Goal: Task Accomplishment & Management: Use online tool/utility

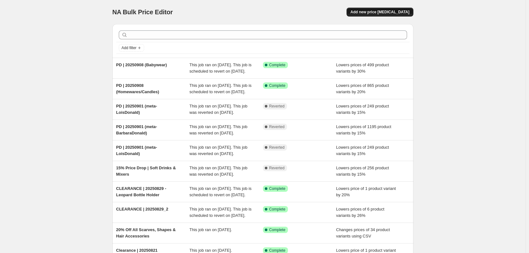
click at [377, 12] on span "Add new price [MEDICAL_DATA]" at bounding box center [379, 12] width 59 height 5
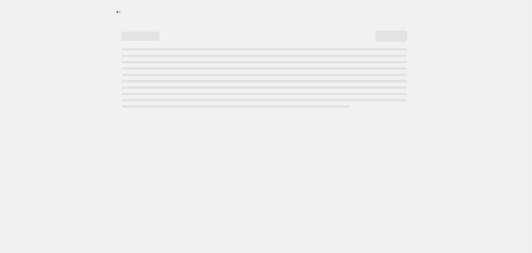
select select "percentage"
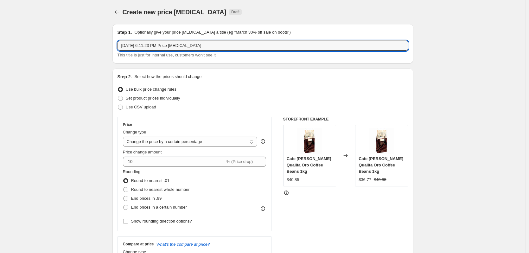
drag, startPoint x: 223, startPoint y: 44, endPoint x: -76, endPoint y: 59, distance: 299.2
click at [0, 59] on html "Home Settings Plans Skip to content Create new price change job. This page is r…" at bounding box center [264, 126] width 529 height 253
click at [164, 42] on input "PD | 20250901" at bounding box center [263, 46] width 291 height 10
click at [148, 47] on input "PD | 20250901 (meta-LoisDonald)" at bounding box center [263, 46] width 291 height 10
click at [145, 45] on input "PD | 2025090 (meta-LoisDonald)" at bounding box center [263, 46] width 291 height 10
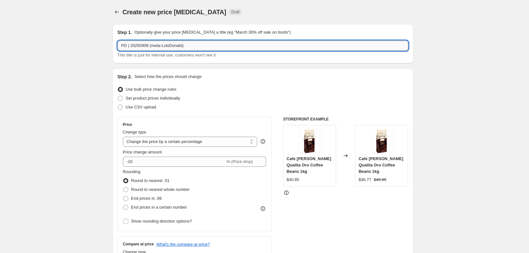
drag, startPoint x: 152, startPoint y: 45, endPoint x: 183, endPoint y: 46, distance: 30.8
click at [183, 44] on input "PD | 20250908 (meta-LoisDonald)" at bounding box center [263, 46] width 291 height 10
type input "PD | 20250908 (Chilled & Frozen)"
click at [132, 164] on input "-10" at bounding box center [174, 162] width 102 height 10
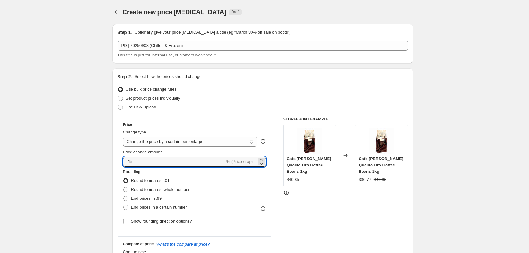
type input "-15"
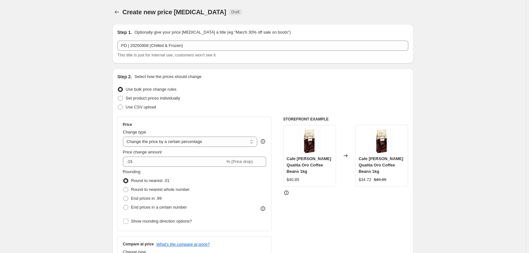
click at [253, 193] on div "Rounding Round to nearest .01 Round to nearest whole number End prices in .99 E…" at bounding box center [195, 190] width 144 height 43
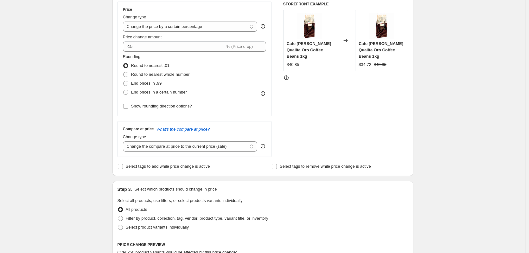
scroll to position [127, 0]
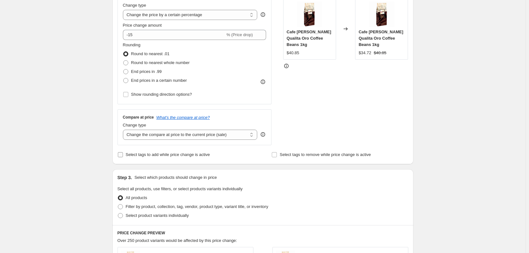
click at [143, 157] on span "Select tags to add while price change is active" at bounding box center [168, 154] width 84 height 6
click at [123, 157] on input "Select tags to add while price change is active" at bounding box center [120, 154] width 5 height 5
checkbox input "true"
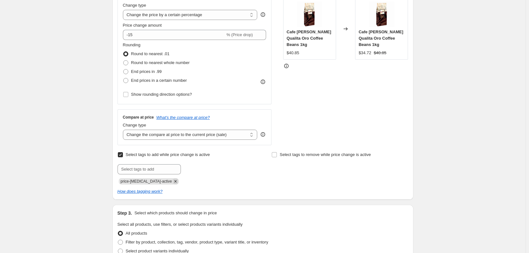
click at [173, 182] on icon "Remove price-change-job-active" at bounding box center [176, 181] width 6 height 6
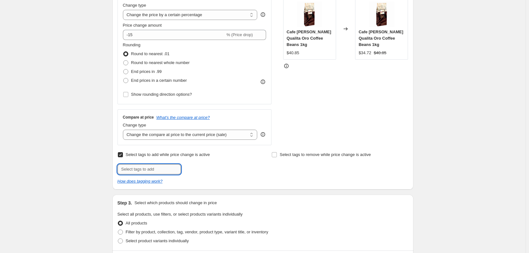
click at [161, 168] on input "text" at bounding box center [149, 169] width 63 height 10
type input "REDUCETOCLEAR"
click at [165, 170] on input "REDUCETOCLEAR" at bounding box center [149, 169] width 63 height 10
click at [212, 173] on button "Add REDUCETOCLEA..." at bounding box center [208, 168] width 51 height 9
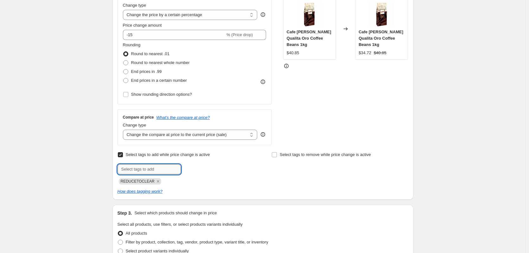
click at [145, 165] on input "text" at bounding box center [149, 169] width 63 height 10
type input "PRICEDROP"
click at [208, 171] on button "Add PRICEDROP" at bounding box center [202, 168] width 39 height 9
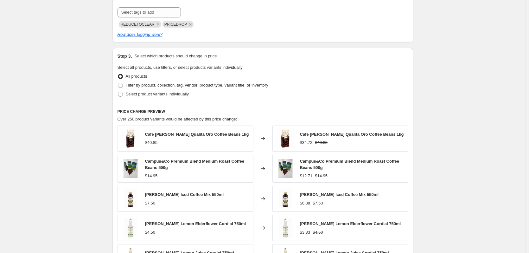
scroll to position [285, 0]
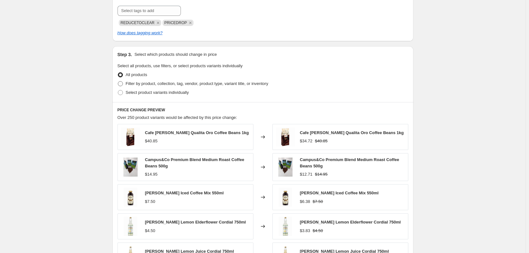
click at [174, 87] on span "Filter by product, collection, tag, vendor, product type, variant title, or inv…" at bounding box center [197, 83] width 143 height 6
click at [118, 81] on input "Filter by product, collection, tag, vendor, product type, variant title, or inv…" at bounding box center [118, 81] width 0 height 0
radio input "true"
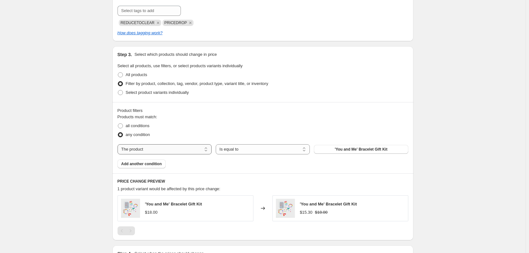
click at [170, 151] on select "The product The product's collection The product's tag The product's vendor The…" at bounding box center [165, 149] width 94 height 10
select select "tag"
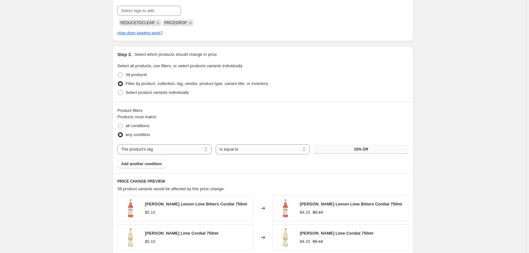
click at [345, 149] on button "15% Off" at bounding box center [361, 149] width 94 height 9
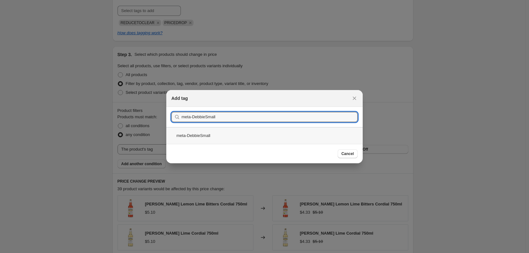
type input "meta-DebbieSmall"
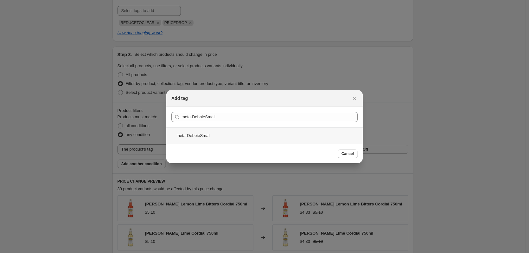
click at [239, 137] on div "meta-DebbieSmall" at bounding box center [264, 135] width 196 height 17
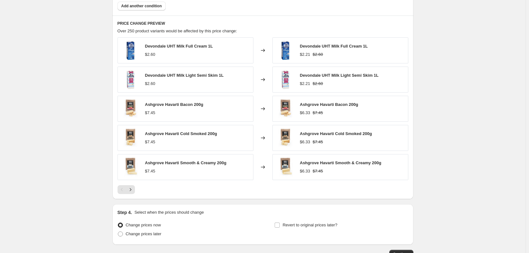
scroll to position [444, 0]
click at [133, 190] on icon "Next" at bounding box center [130, 189] width 6 height 6
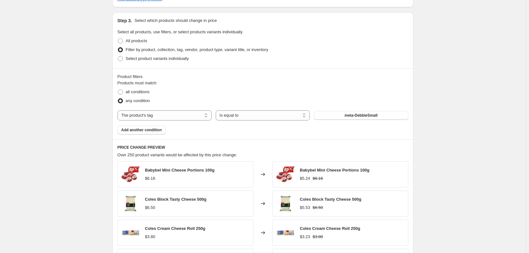
scroll to position [285, 0]
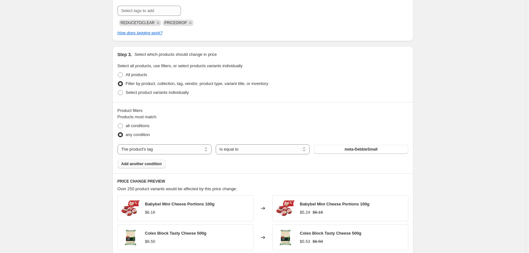
click at [145, 162] on span "Add another condition" at bounding box center [141, 163] width 41 height 5
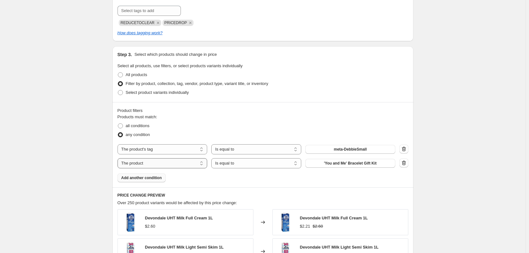
click at [178, 165] on select "The product The product's collection The product's tag The product's vendor The…" at bounding box center [163, 163] width 90 height 10
select select "tag"
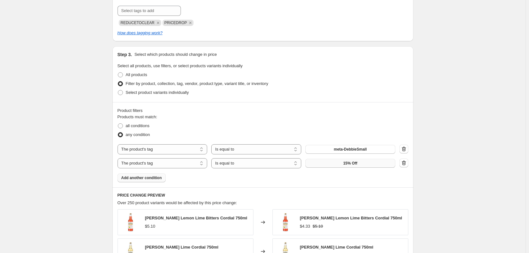
click at [351, 163] on span "15% Off" at bounding box center [350, 163] width 14 height 5
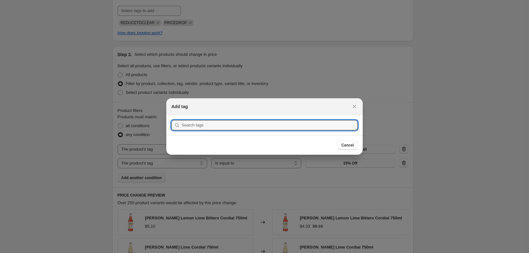
scroll to position [0, 0]
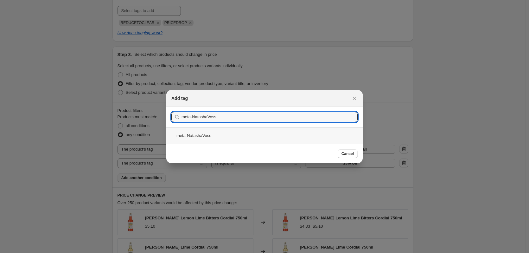
type input "meta-NatashaVoss"
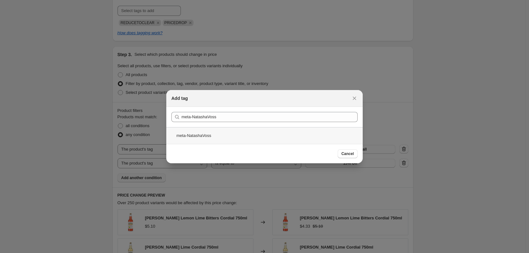
click at [215, 135] on div "meta-NatashaVoss" at bounding box center [264, 135] width 196 height 17
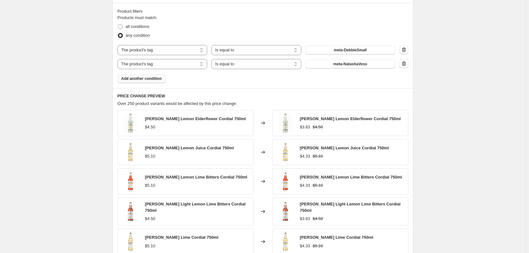
scroll to position [444, 0]
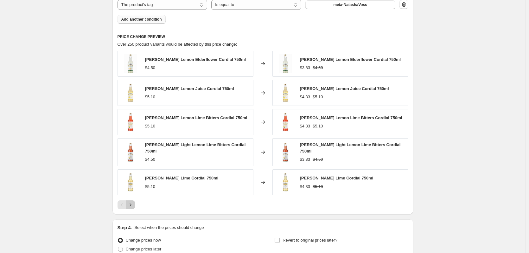
click at [134, 203] on icon "Next" at bounding box center [130, 205] width 6 height 6
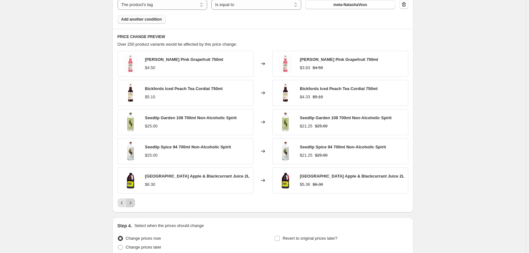
click at [134, 200] on icon "Next" at bounding box center [130, 203] width 6 height 6
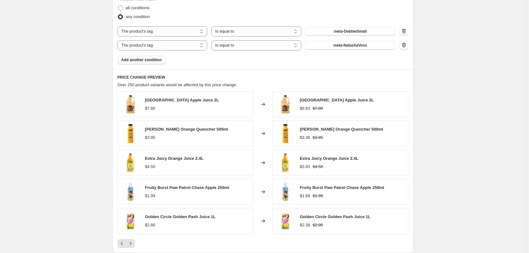
scroll to position [349, 0]
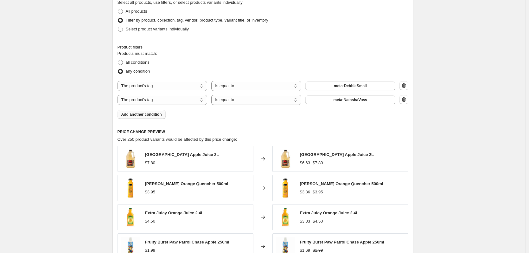
click at [155, 118] on button "Add another condition" at bounding box center [142, 114] width 48 height 9
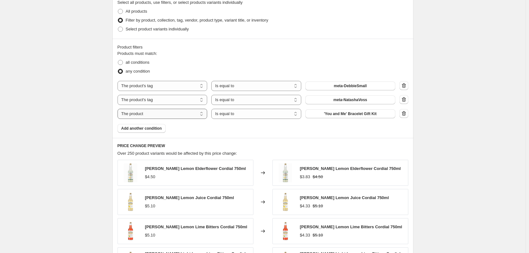
click at [174, 117] on select "The product The product's collection The product's tag The product's vendor The…" at bounding box center [163, 114] width 90 height 10
select select "tag"
click at [336, 115] on button "15% Off" at bounding box center [350, 113] width 90 height 9
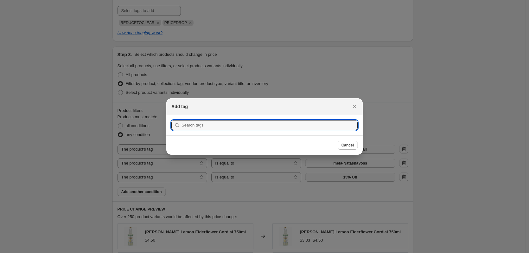
scroll to position [0, 0]
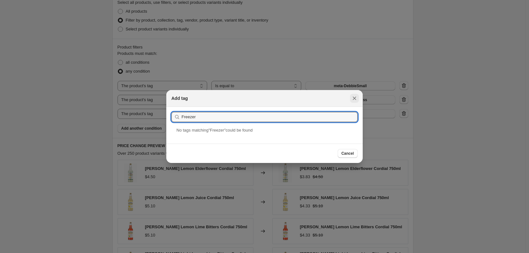
type input "Freezer"
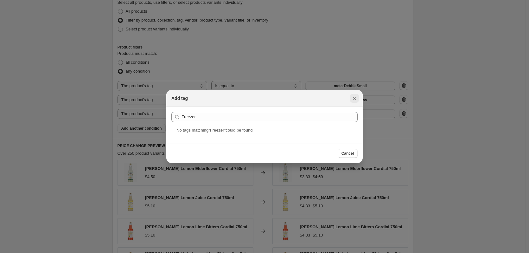
click at [353, 100] on icon "Close" at bounding box center [354, 98] width 6 height 6
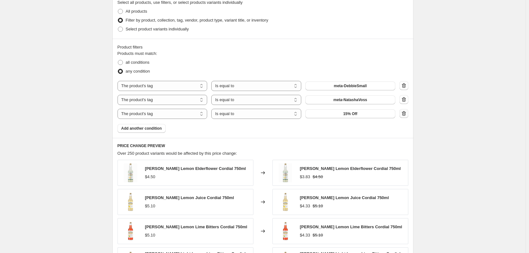
click at [408, 116] on button "button" at bounding box center [404, 113] width 9 height 9
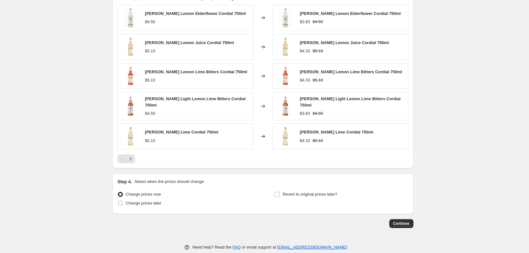
scroll to position [502, 0]
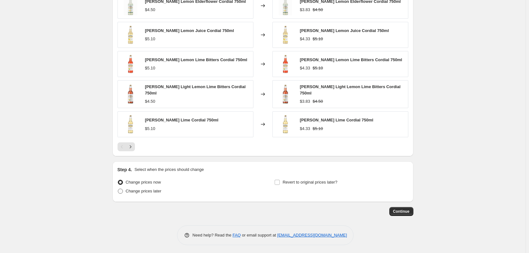
click at [153, 191] on span "Change prices later" at bounding box center [144, 191] width 36 height 5
click at [118, 189] on input "Change prices later" at bounding box center [118, 189] width 0 height 0
radio input "true"
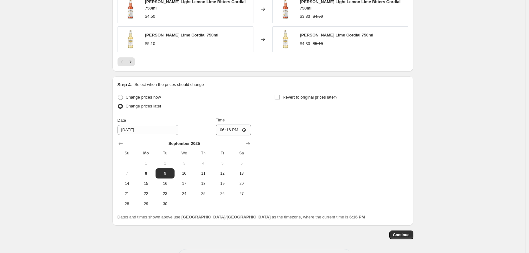
scroll to position [610, 0]
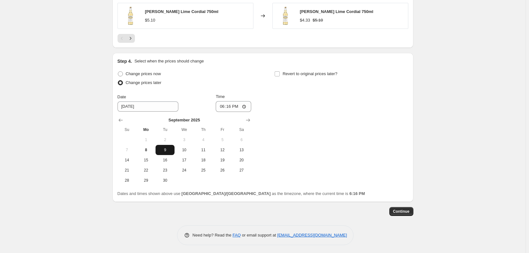
click at [170, 148] on span "9" at bounding box center [165, 149] width 14 height 5
click at [246, 106] on input "18:16" at bounding box center [233, 106] width 35 height 11
type input "00:00"
click at [317, 129] on div "Change prices now Change prices later Date 9/9/2025 Time 00:00 September 2025 S…" at bounding box center [263, 127] width 291 height 116
click at [292, 71] on span "Revert to original prices later?" at bounding box center [310, 73] width 55 height 5
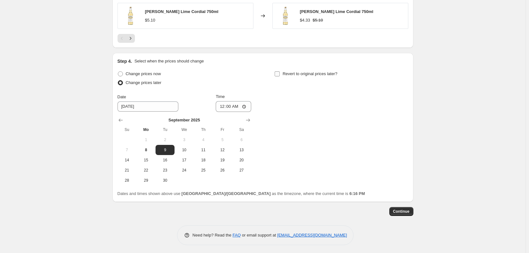
click at [280, 71] on input "Revert to original prices later?" at bounding box center [277, 73] width 5 height 5
checkbox input "true"
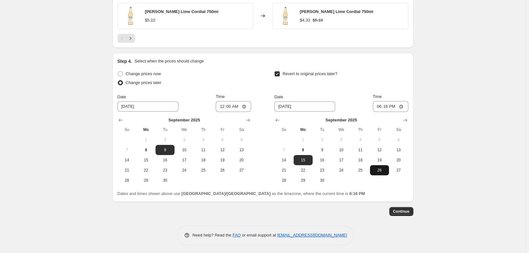
click at [383, 168] on span "26" at bounding box center [380, 170] width 14 height 5
type input "9/26/2025"
click at [399, 101] on input "18:16" at bounding box center [390, 106] width 35 height 11
click at [403, 105] on input "18:16" at bounding box center [390, 106] width 35 height 11
drag, startPoint x: 427, startPoint y: 82, endPoint x: 409, endPoint y: 147, distance: 67.4
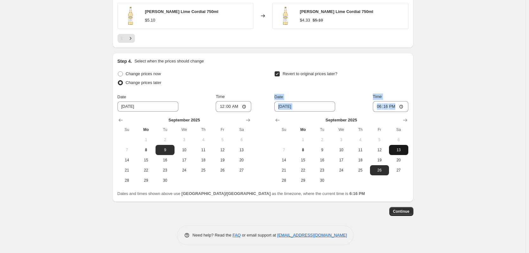
click at [403, 103] on input "18:16" at bounding box center [390, 106] width 35 height 11
type input "23:59"
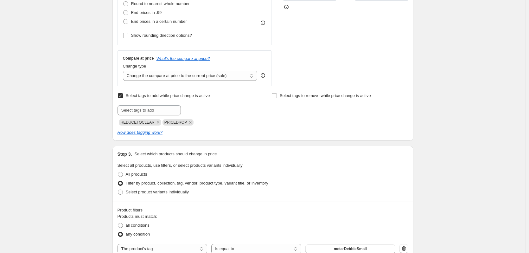
scroll to position [0, 0]
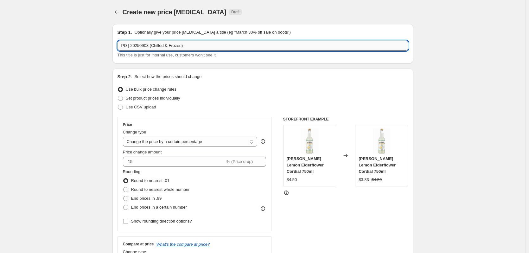
click at [151, 46] on input "PD | 20250908 (Chilled & Frozen)" at bounding box center [263, 46] width 291 height 10
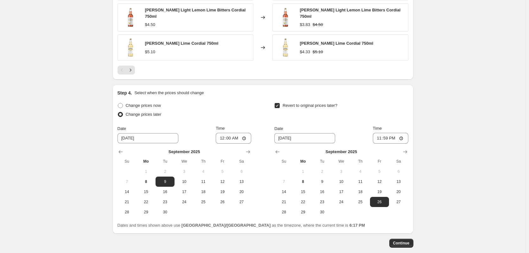
scroll to position [610, 0]
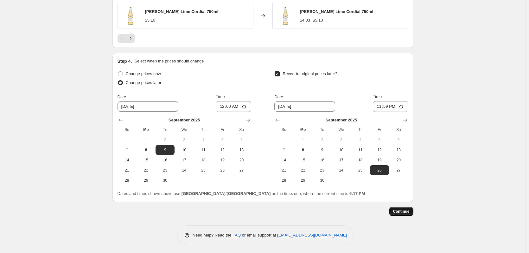
type input "PD | 20250908 (Drinks, Chilled & Frozen)"
click at [399, 209] on span "Continue" at bounding box center [401, 211] width 16 height 5
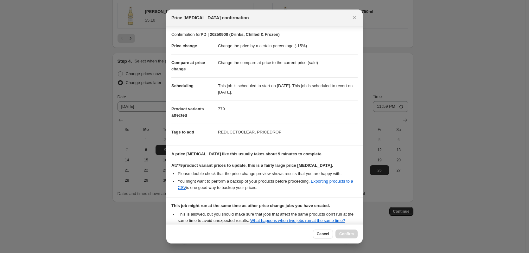
scroll to position [64, 0]
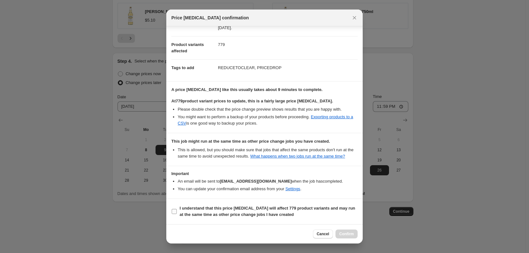
click at [223, 210] on b "I understand that this price change job will affect 779 product variants and ma…" at bounding box center [268, 211] width 176 height 11
click at [177, 210] on input "I understand that this price change job will affect 779 product variants and ma…" at bounding box center [174, 211] width 5 height 5
checkbox input "true"
click at [351, 233] on span "Confirm" at bounding box center [346, 233] width 15 height 5
